Goal: Transaction & Acquisition: Purchase product/service

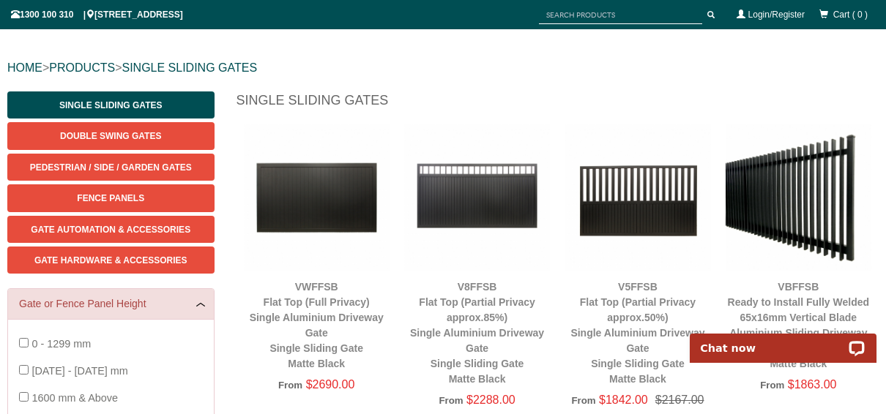
scroll to position [139, 0]
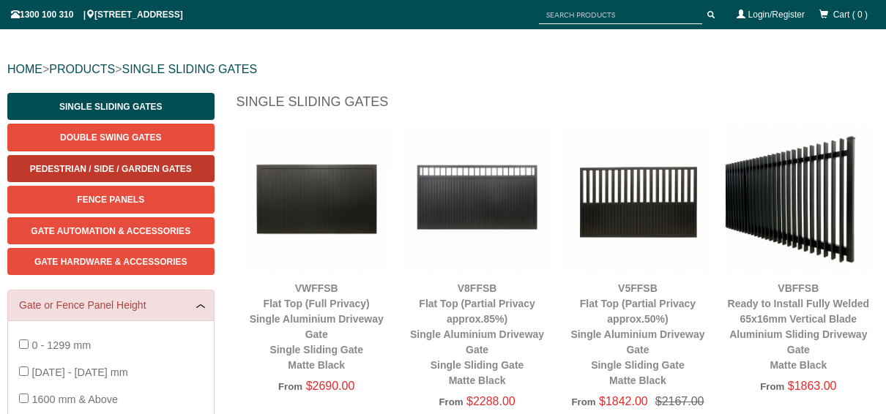
click at [143, 164] on span "Pedestrian / Side / Garden Gates" at bounding box center [111, 169] width 162 height 10
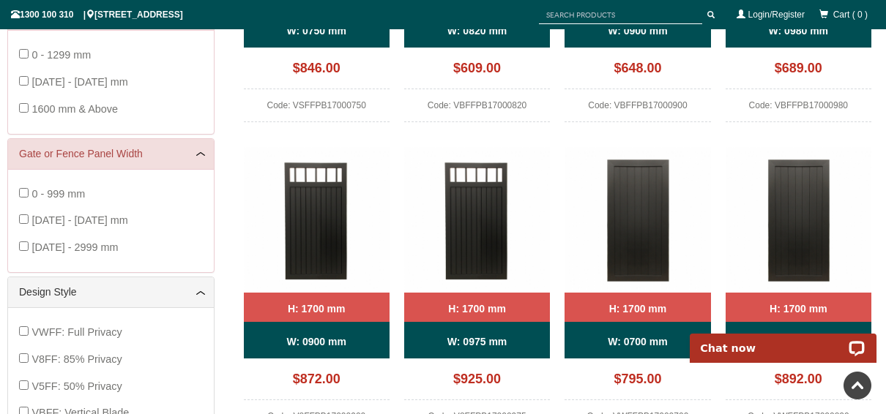
scroll to position [392, 0]
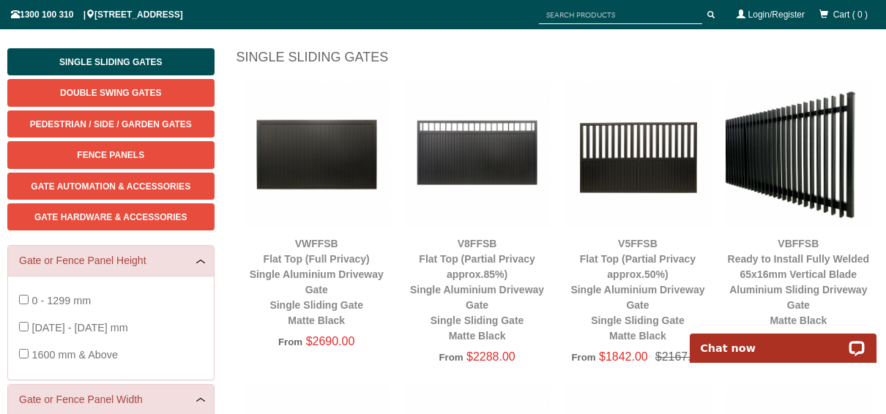
scroll to position [182, 0]
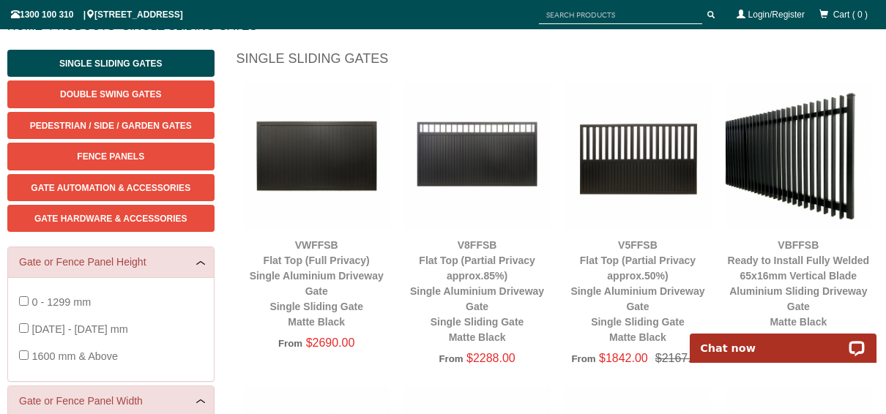
drag, startPoint x: 313, startPoint y: 153, endPoint x: 582, endPoint y: 73, distance: 281.0
click at [582, 73] on h1 "Single Sliding Gates" at bounding box center [557, 63] width 643 height 26
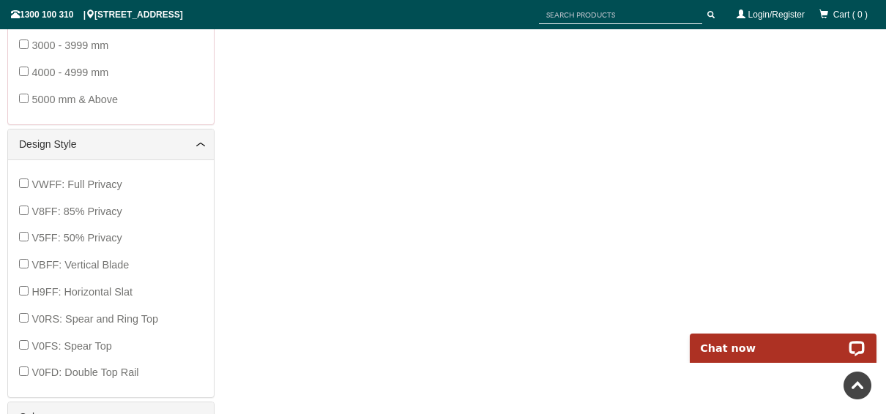
scroll to position [661, 0]
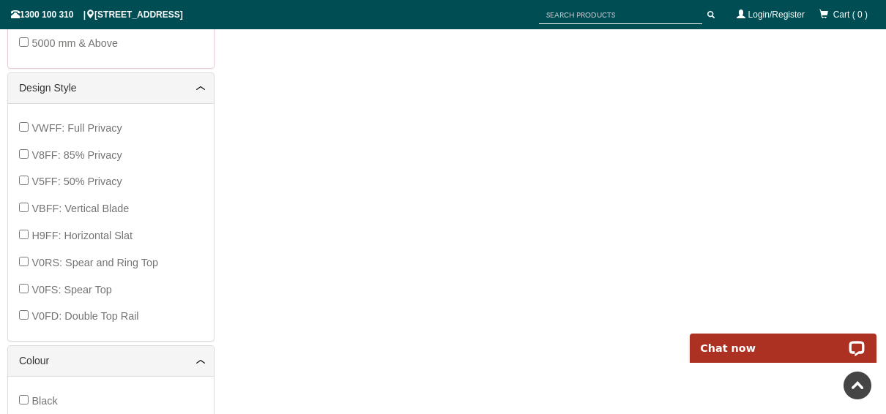
click at [20, 158] on div "VWFF: Full Privacy V8FF: 85% Privacy V5FF: 50% Privacy VBFF: Vertical Blade H9F…" at bounding box center [111, 222] width 184 height 215
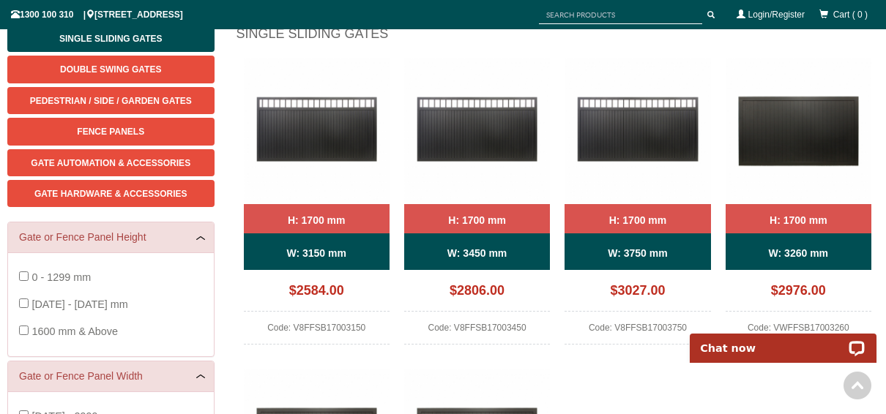
scroll to position [439, 0]
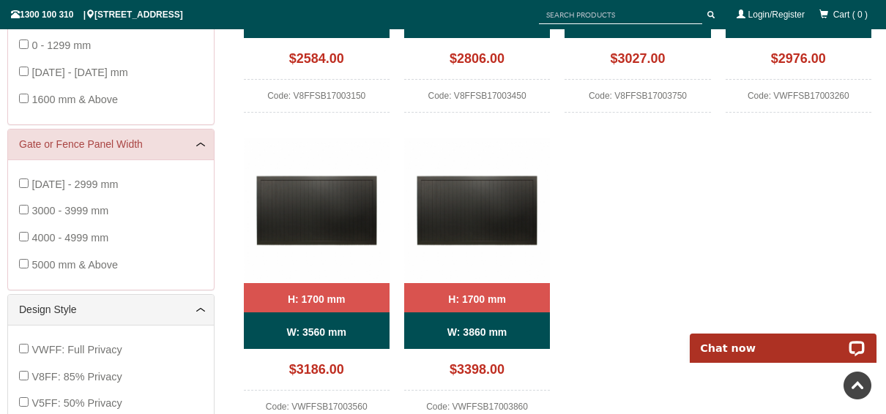
click at [594, 198] on div "H: 1700 mm W: 3150 mm $2584.00 Code: V8FFSB17003150 H: 1700 mm W: 3450 mm $2806…" at bounding box center [557, 137] width 643 height 623
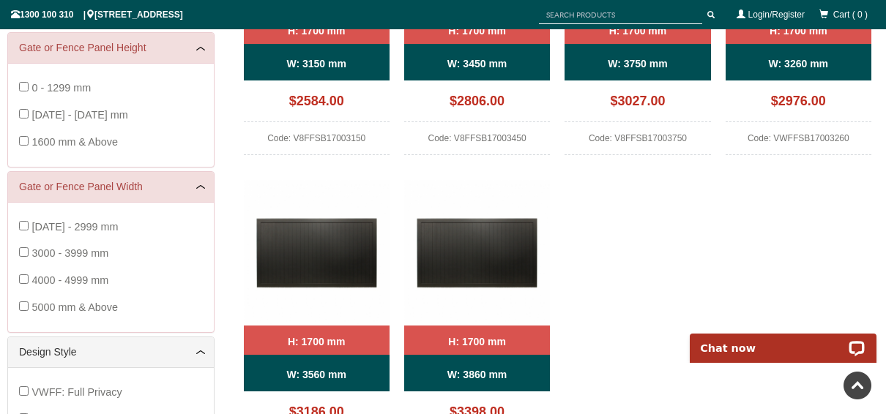
scroll to position [393, 0]
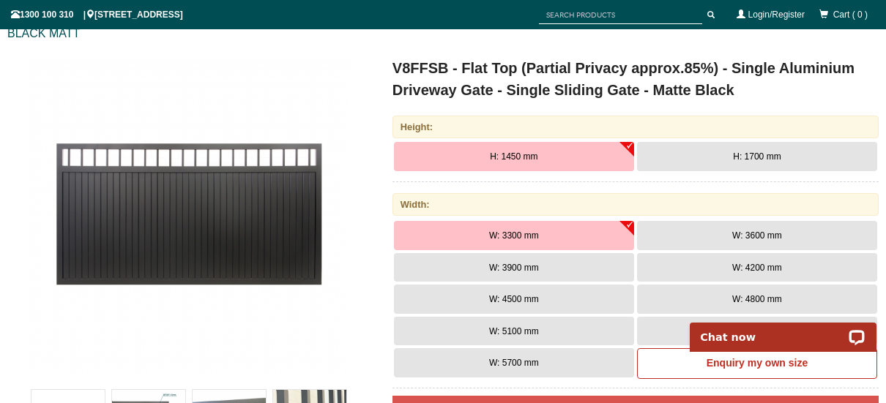
scroll to position [202, 0]
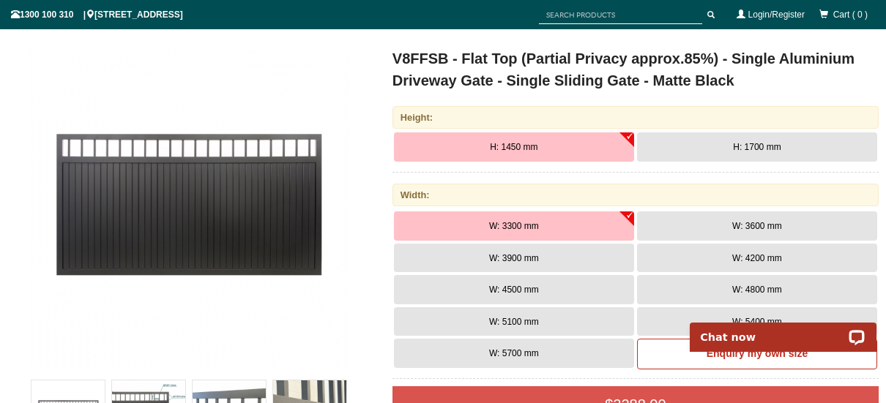
click at [743, 140] on button "H: 1700 mm" at bounding box center [757, 147] width 240 height 29
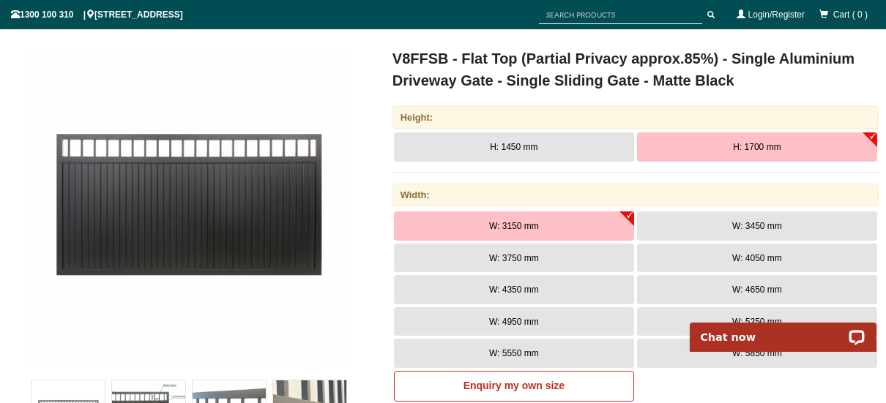
click at [709, 225] on button "W: 3450 mm" at bounding box center [757, 226] width 240 height 29
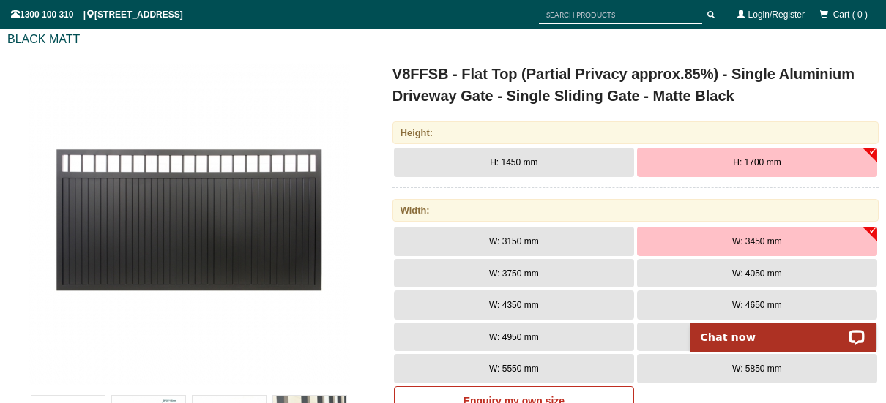
scroll to position [190, 0]
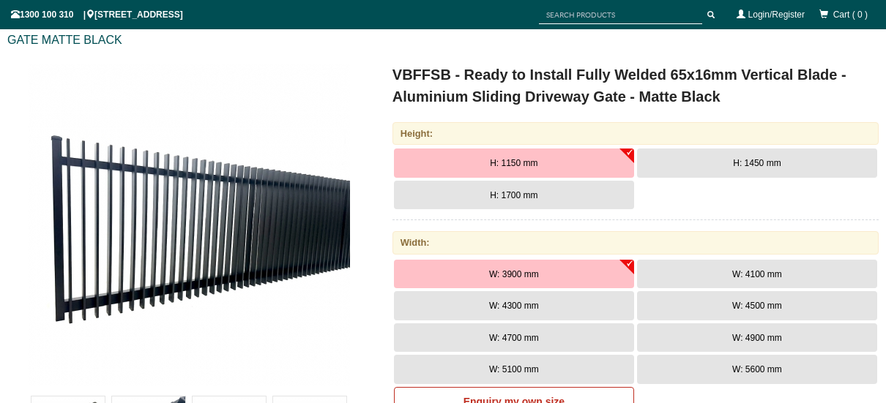
scroll to position [186, 0]
click at [574, 199] on button "H: 1700 mm" at bounding box center [514, 195] width 240 height 29
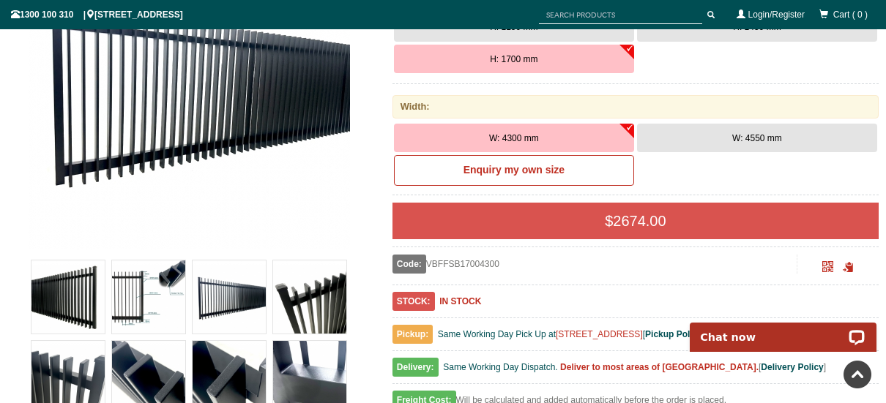
scroll to position [262, 0]
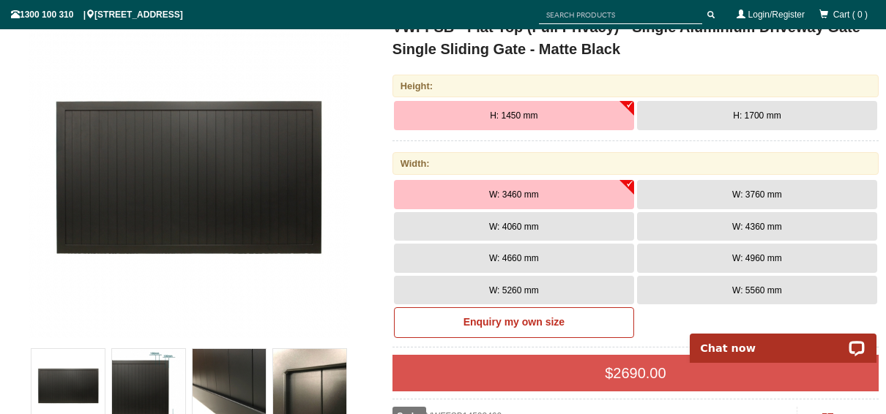
click at [736, 121] on span "H: 1700 mm" at bounding box center [757, 116] width 48 height 10
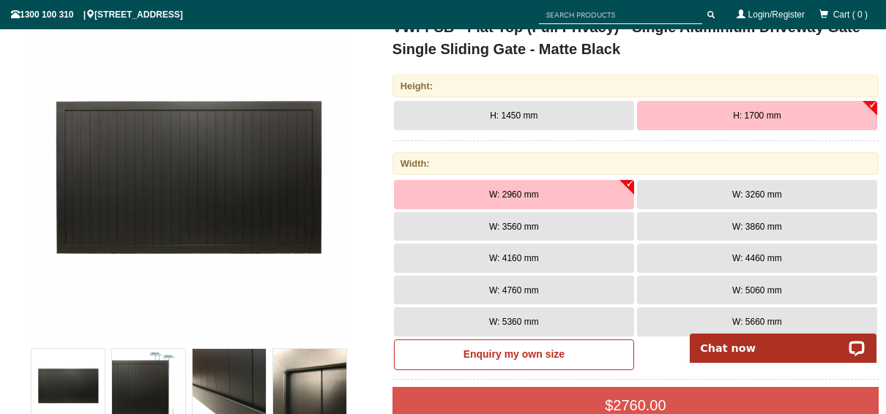
click at [514, 232] on span "W: 3560 mm" at bounding box center [514, 227] width 50 height 10
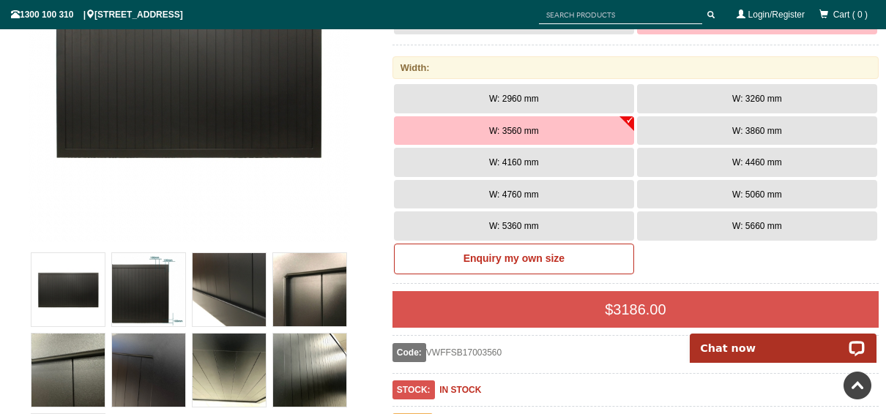
scroll to position [302, 0]
